Goal: Navigation & Orientation: Find specific page/section

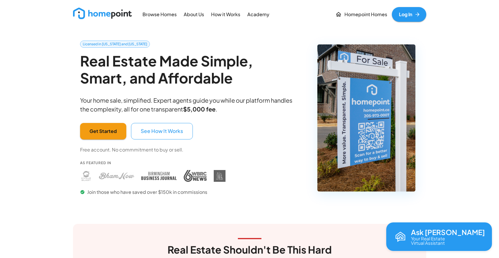
click at [359, 14] on p "Homepoint Homes" at bounding box center [366, 14] width 43 height 7
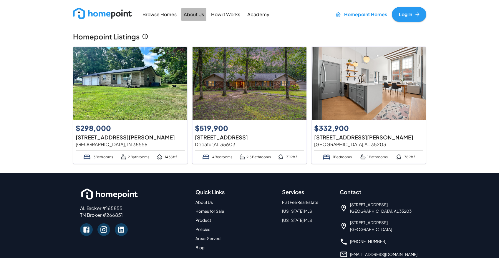
click at [194, 14] on p "About Us" at bounding box center [194, 14] width 20 height 7
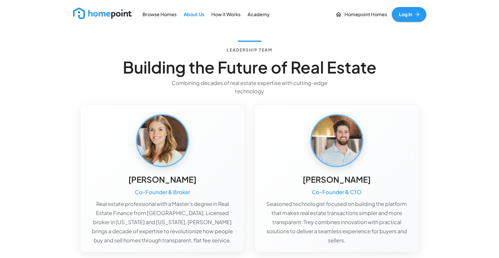
click at [108, 13] on img at bounding box center [102, 13] width 59 height 11
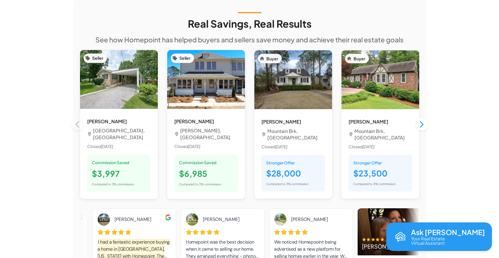
scroll to position [519, 0]
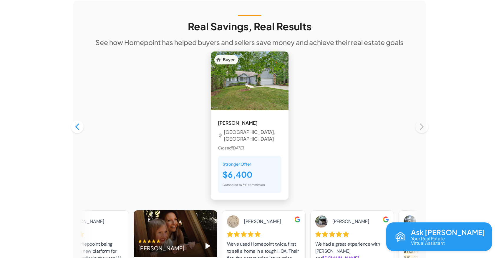
click at [263, 77] on img at bounding box center [250, 81] width 78 height 59
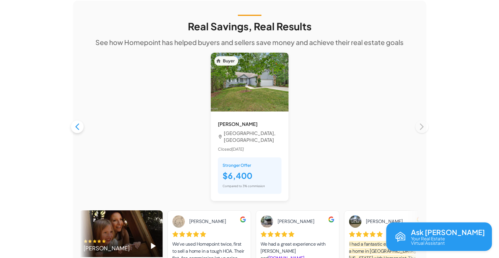
click at [79, 123] on icon "button" at bounding box center [77, 127] width 8 height 8
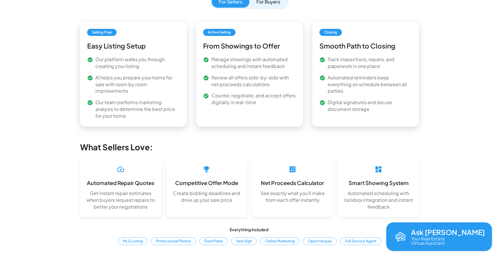
scroll to position [0, 0]
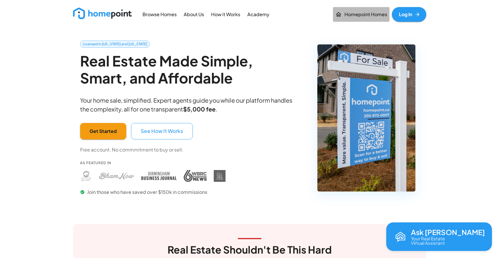
click at [354, 14] on p "Homepoint Homes" at bounding box center [366, 14] width 43 height 7
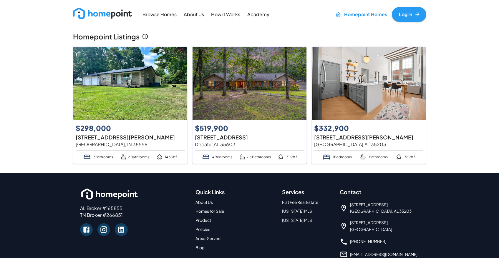
click at [99, 13] on img at bounding box center [102, 13] width 59 height 11
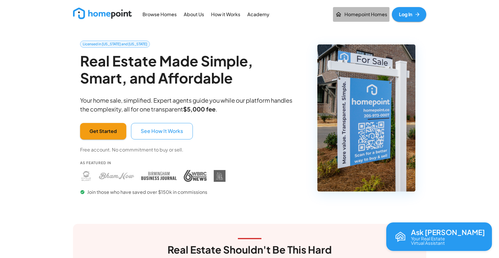
click at [350, 14] on p "Homepoint Homes" at bounding box center [366, 14] width 43 height 7
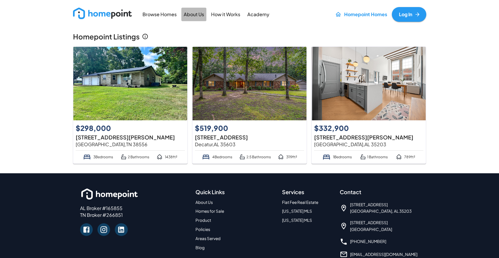
click at [197, 13] on p "About Us" at bounding box center [194, 14] width 20 height 7
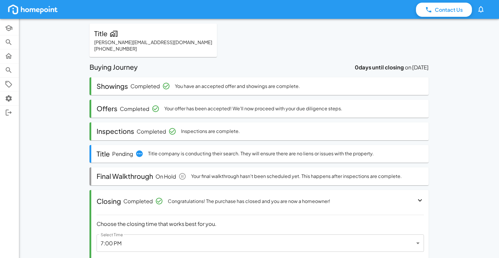
click at [34, 11] on img at bounding box center [33, 10] width 52 height 12
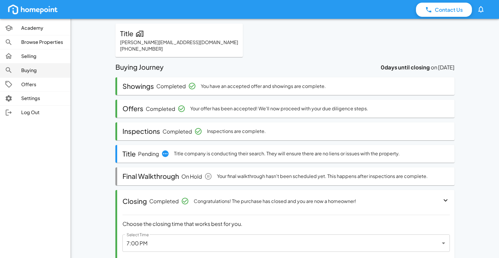
click at [35, 68] on p "Buying" at bounding box center [43, 70] width 44 height 7
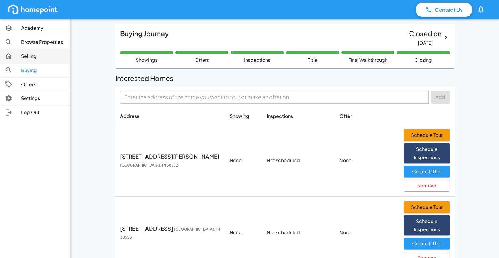
click at [33, 56] on p "Selling" at bounding box center [43, 56] width 44 height 7
